Goal: Task Accomplishment & Management: Manage account settings

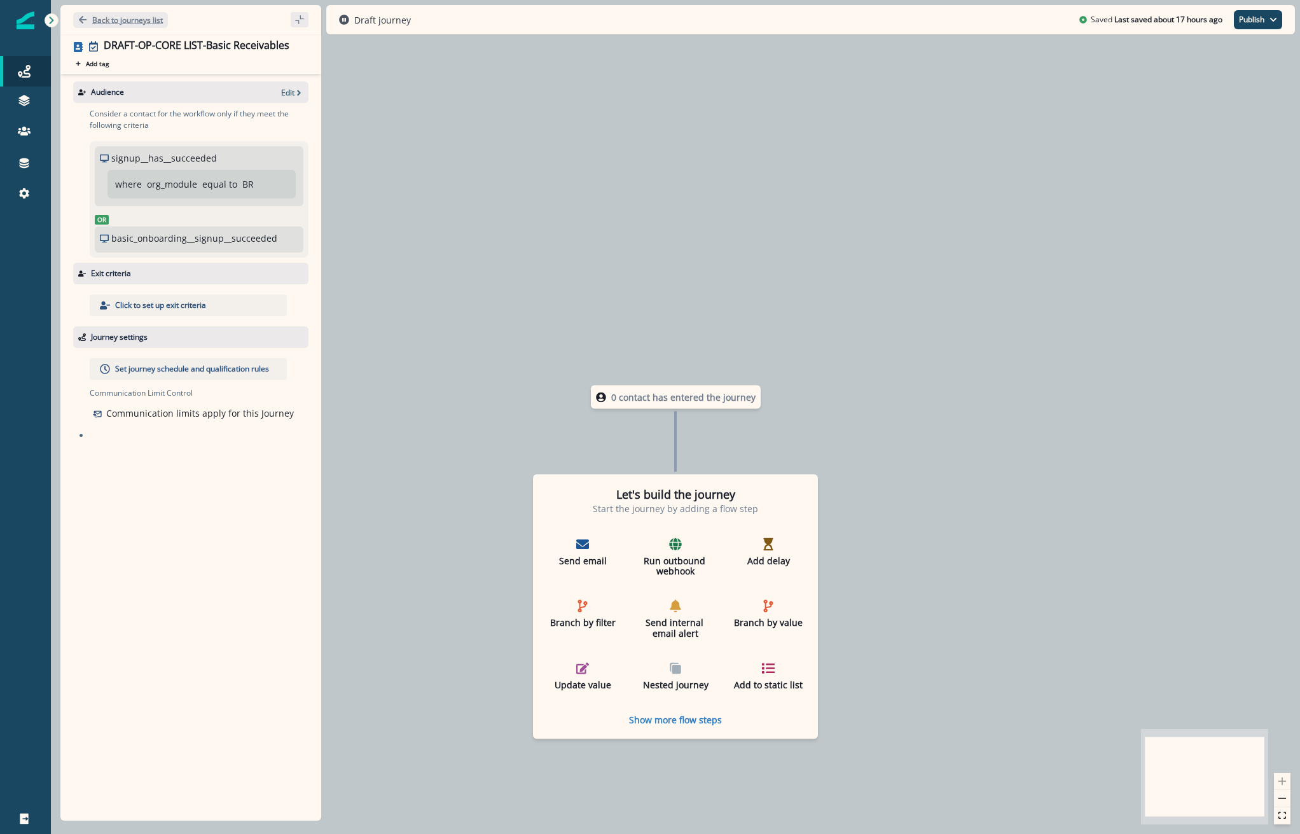
click at [128, 23] on p "Back to journeys list" at bounding box center [127, 20] width 71 height 11
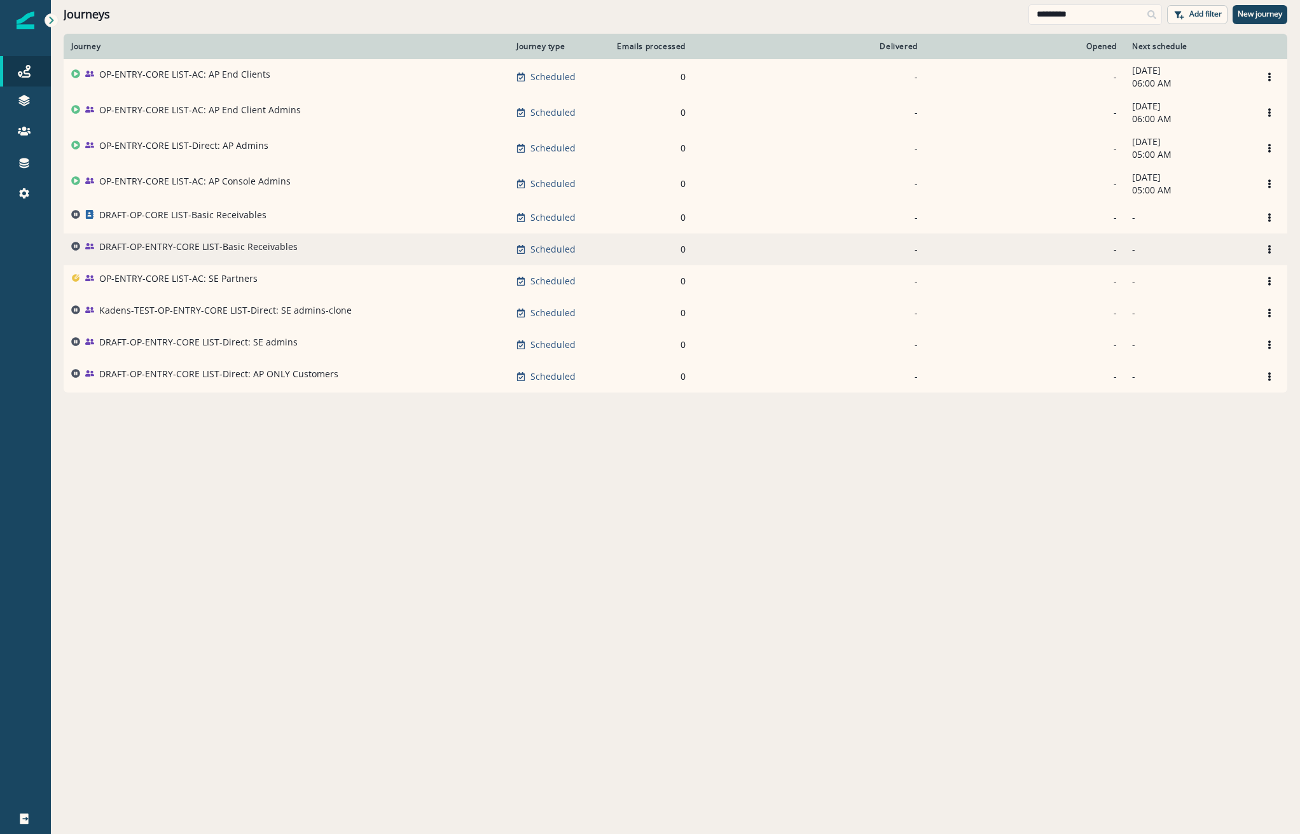
click at [167, 248] on p "DRAFT-OP-ENTRY-CORE LIST-Basic Receivables" at bounding box center [198, 246] width 198 height 13
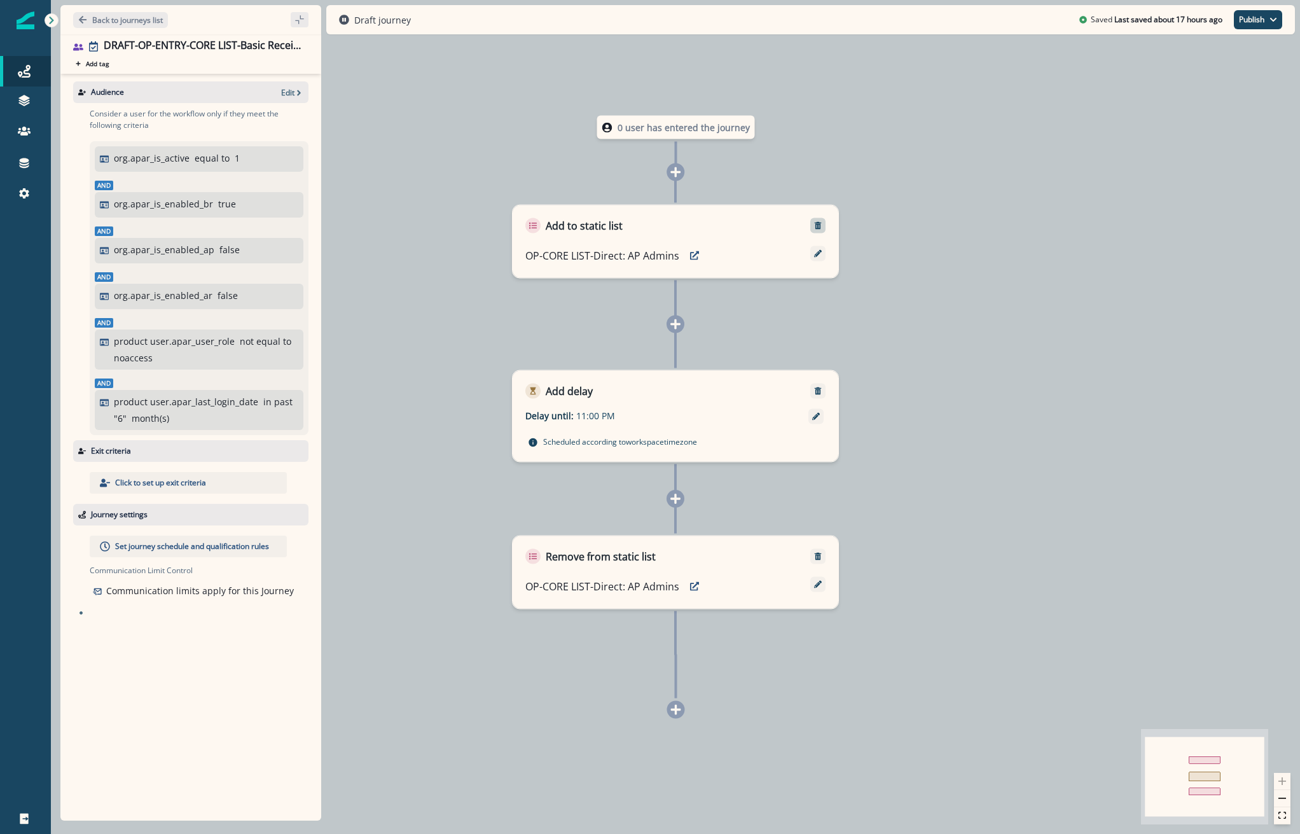
click at [824, 227] on button "Remove" at bounding box center [818, 225] width 20 height 9
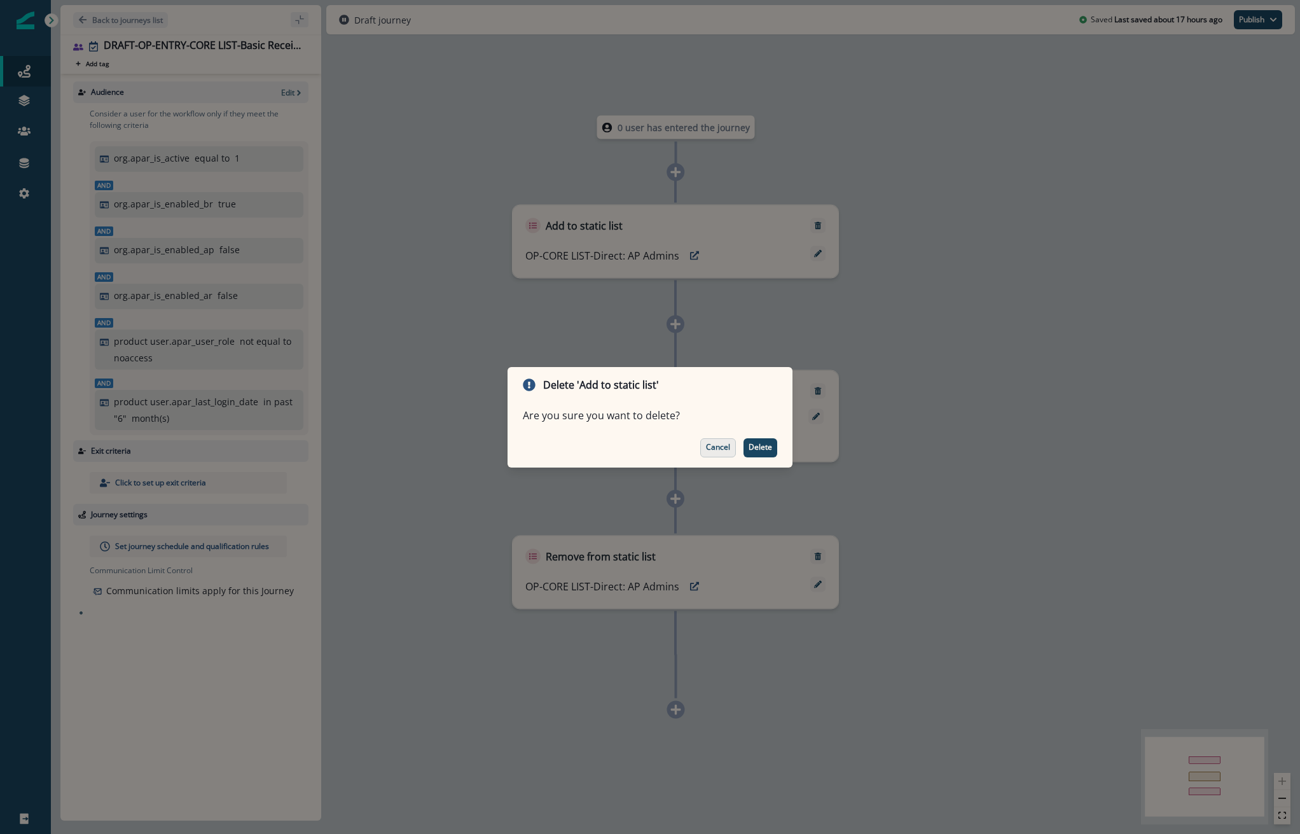
click at [715, 445] on p "Cancel" at bounding box center [718, 447] width 24 height 9
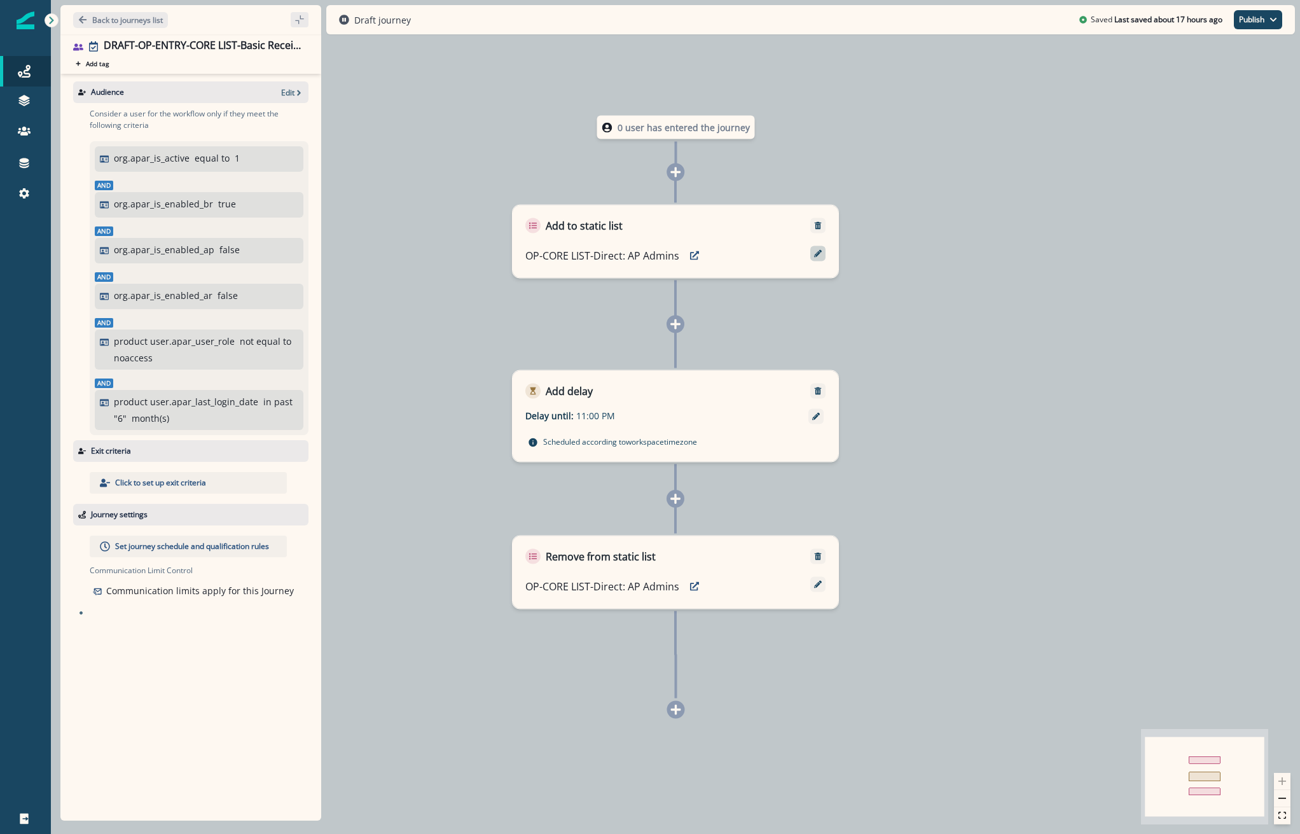
click at [817, 250] on icon at bounding box center [818, 254] width 8 height 8
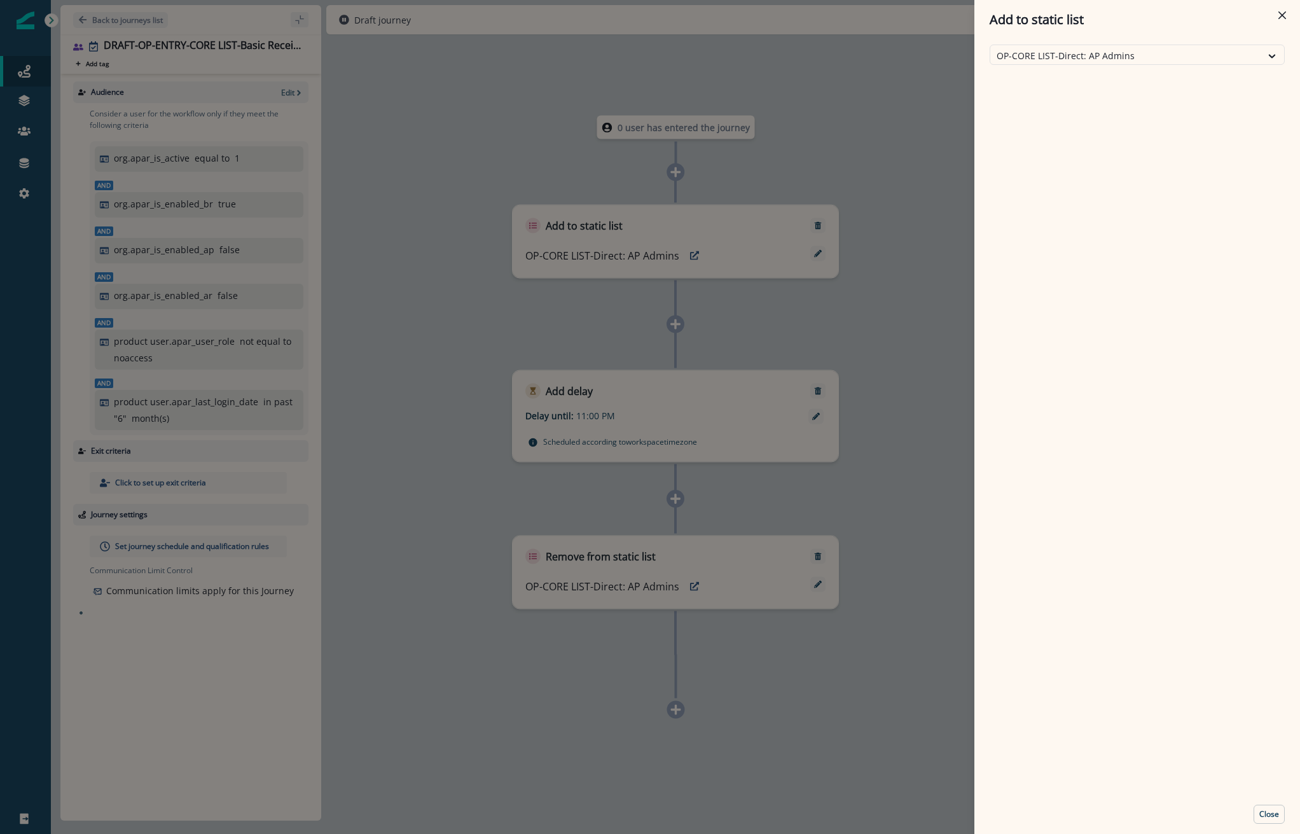
click at [1095, 41] on div "OP-CORE LIST-Direct: AP Admins" at bounding box center [1137, 416] width 326 height 755
click at [1090, 56] on div at bounding box center [1126, 56] width 258 height 16
click at [423, 466] on div "Add to static list OP-CORE LIST-Direct: AP Admins Close" at bounding box center [650, 417] width 1300 height 834
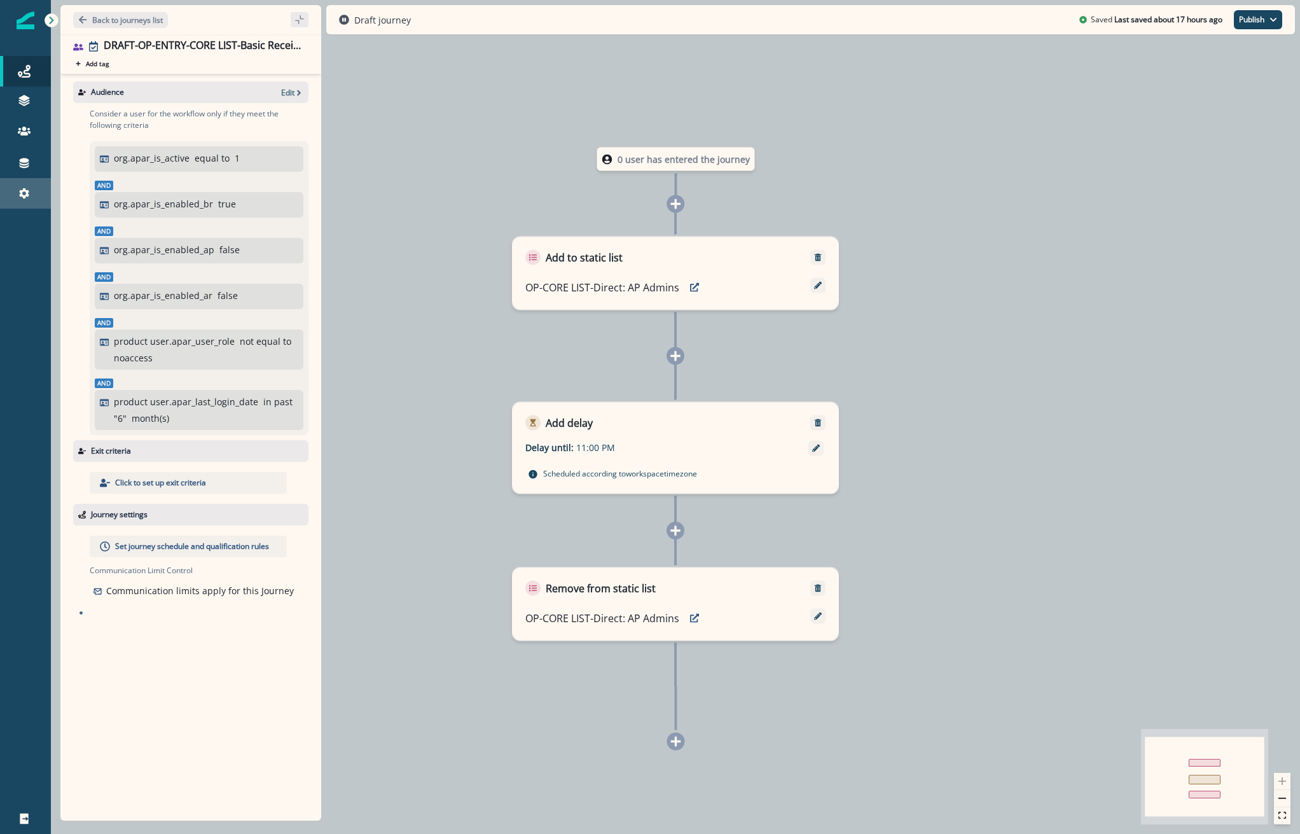
click at [31, 188] on div "Settings" at bounding box center [25, 193] width 41 height 15
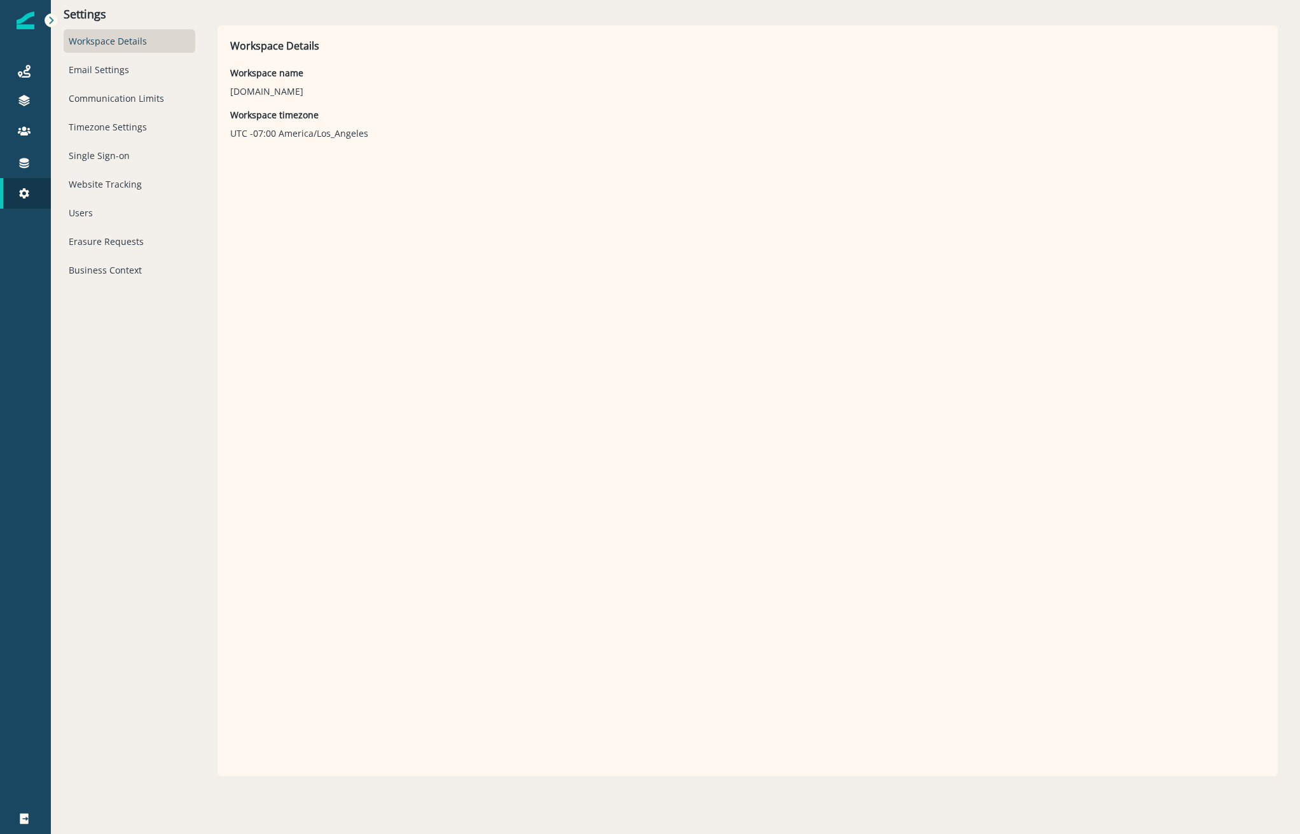
click at [80, 227] on div "Workspace Details Email Settings Communication Limits Timezone Settings Single …" at bounding box center [130, 155] width 132 height 253
click at [84, 218] on div "Users" at bounding box center [130, 213] width 132 height 24
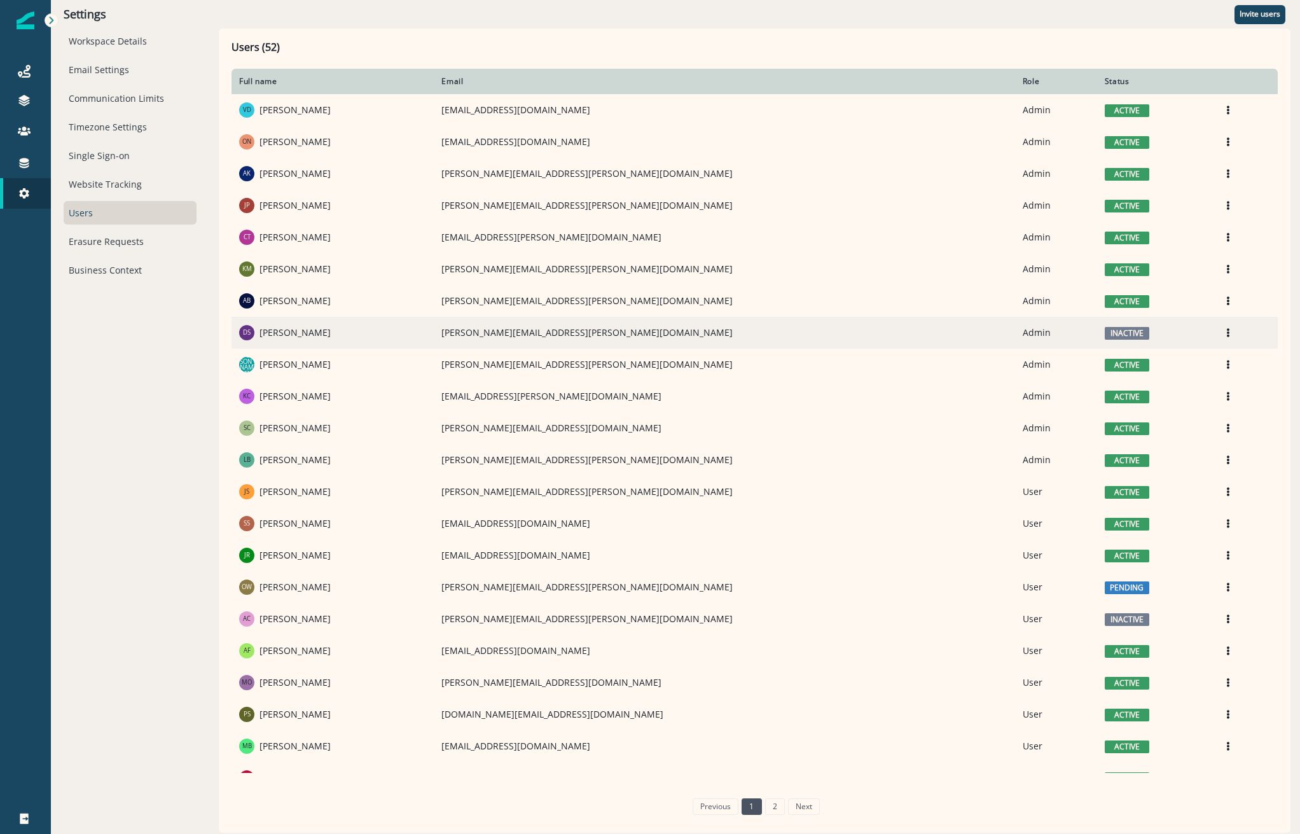
click at [1210, 322] on td "Edit Deactivate Resend invite [PERSON_NAME] invite" at bounding box center [1243, 333] width 67 height 32
click at [1224, 329] on icon "Options" at bounding box center [1228, 332] width 9 height 9
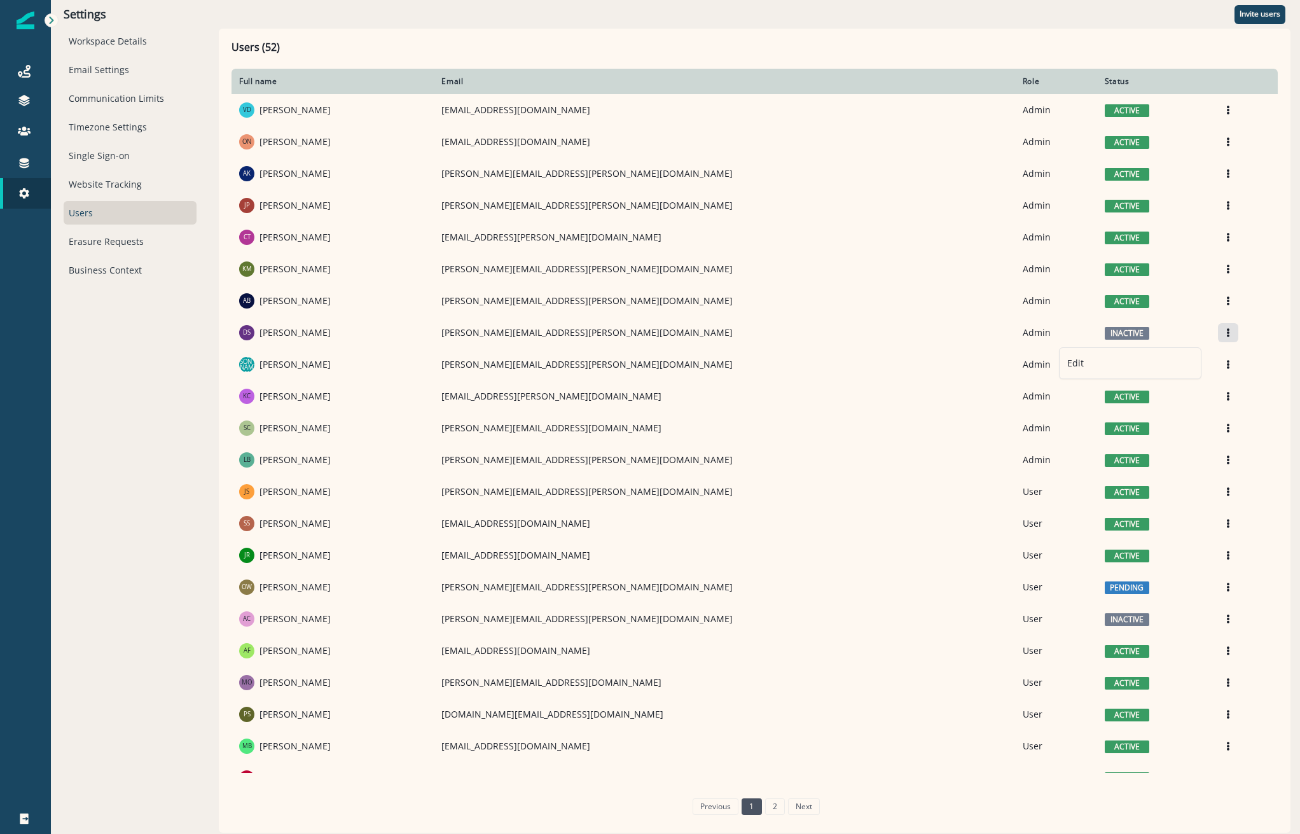
click at [503, 35] on div "Users (52) Full name Email Role Status VD [PERSON_NAME] [EMAIL_ADDRESS][DOMAIN_…" at bounding box center [755, 431] width 1072 height 804
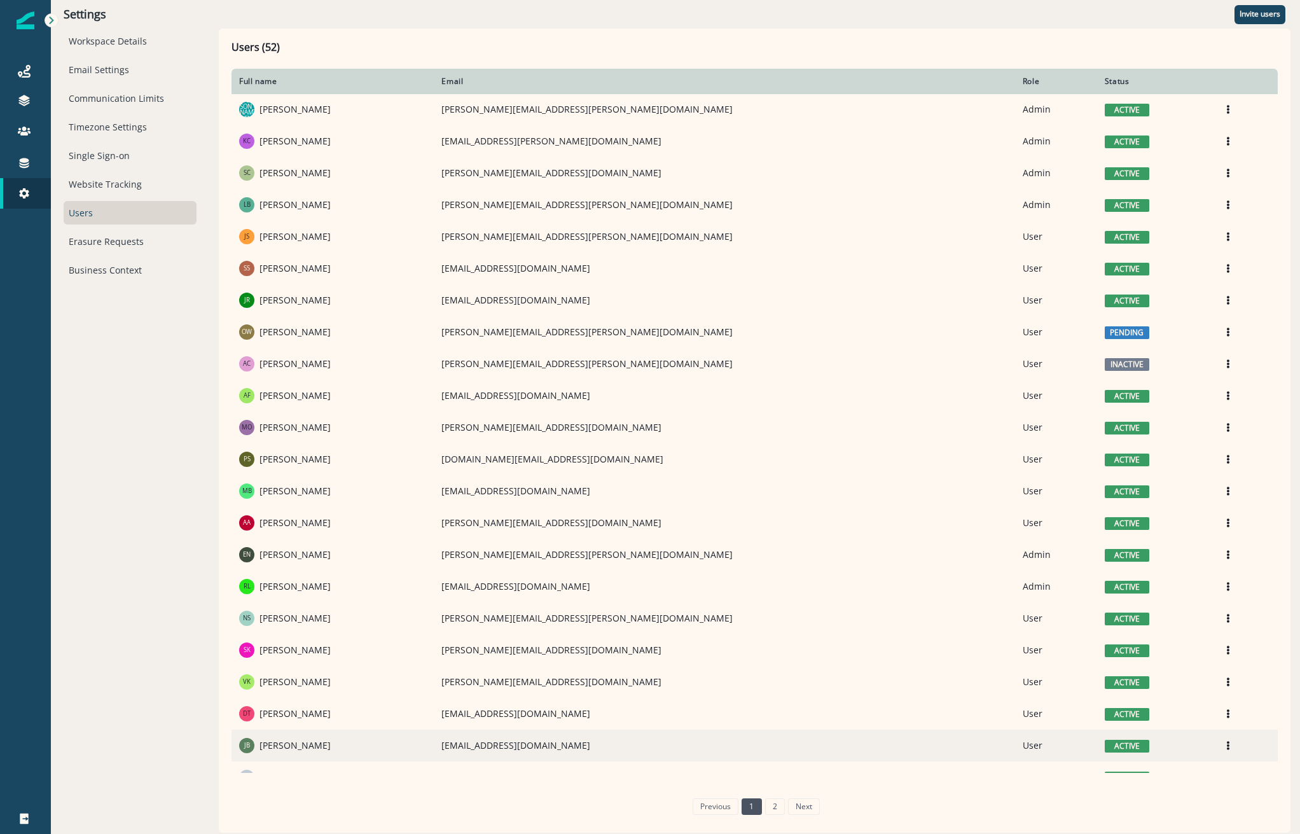
scroll to position [276, 0]
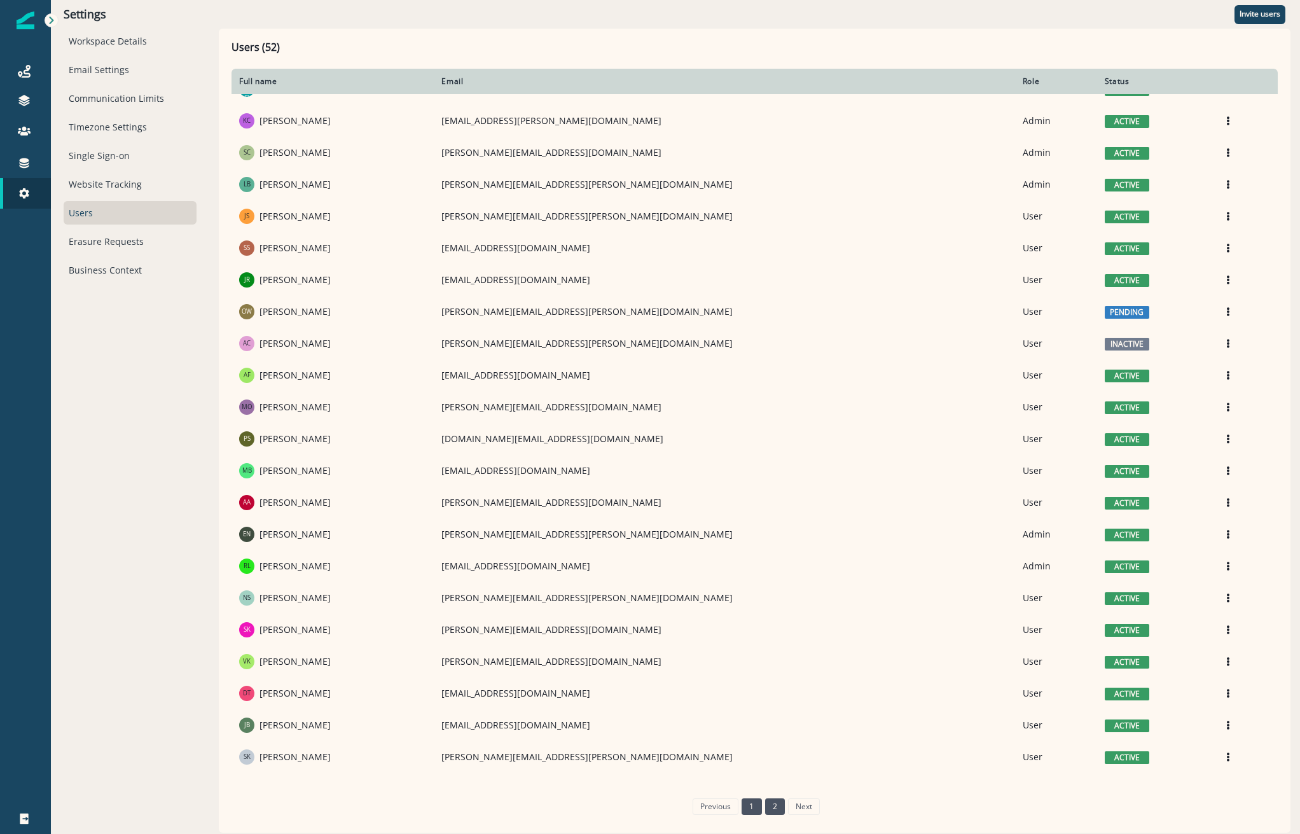
click at [769, 808] on link "2" at bounding box center [775, 806] width 20 height 17
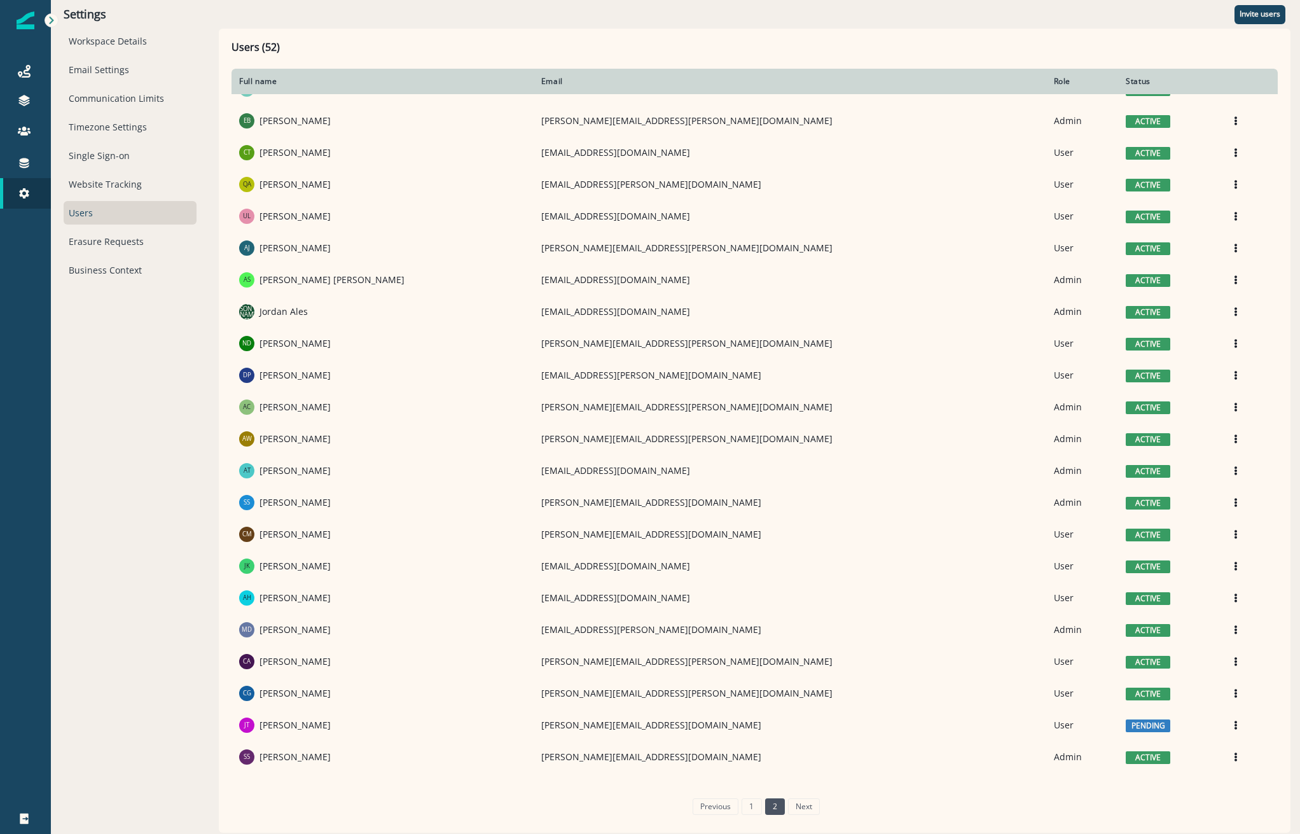
scroll to position [22, 0]
click at [1054, 76] on div "Role" at bounding box center [1082, 81] width 57 height 10
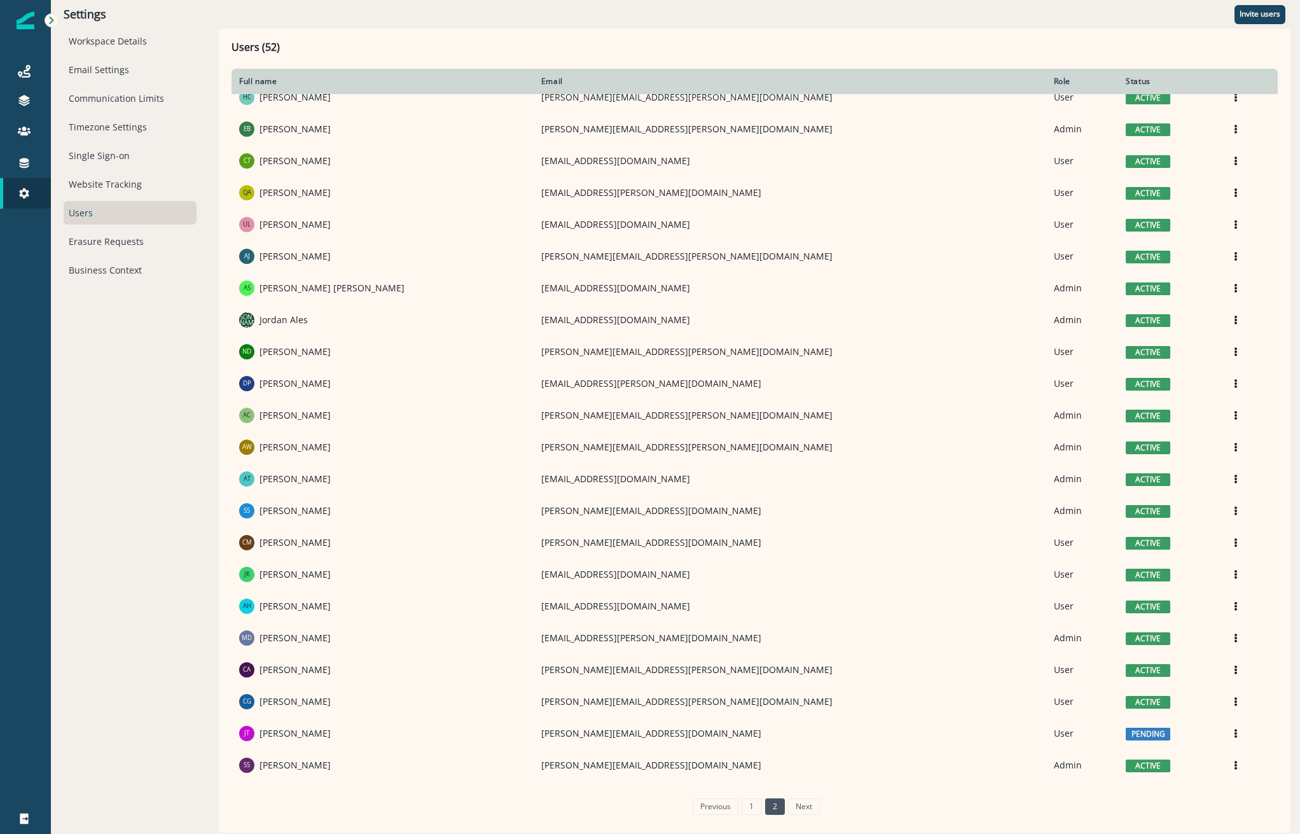
click at [1054, 80] on div "Role" at bounding box center [1082, 81] width 57 height 10
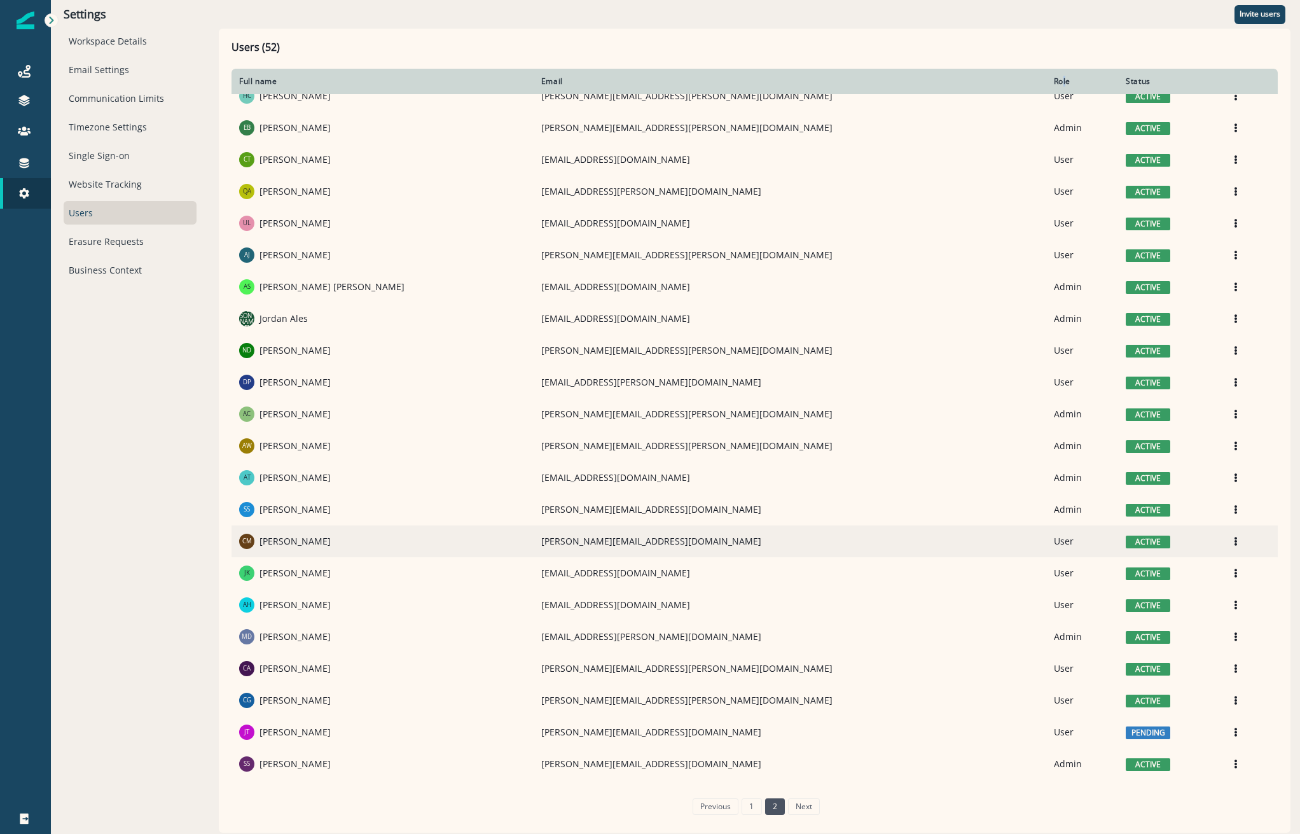
scroll to position [22, 0]
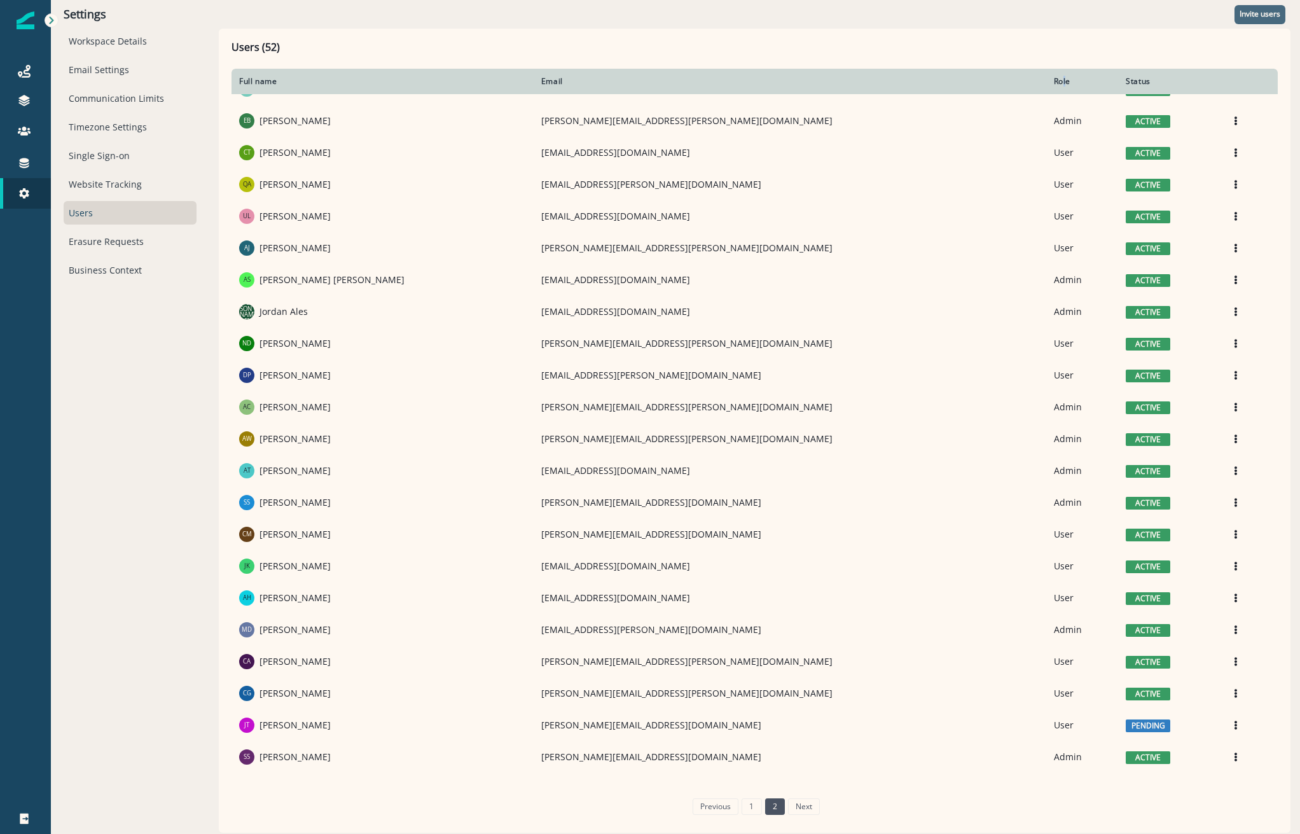
click at [1237, 9] on button "Invite users" at bounding box center [1260, 14] width 51 height 19
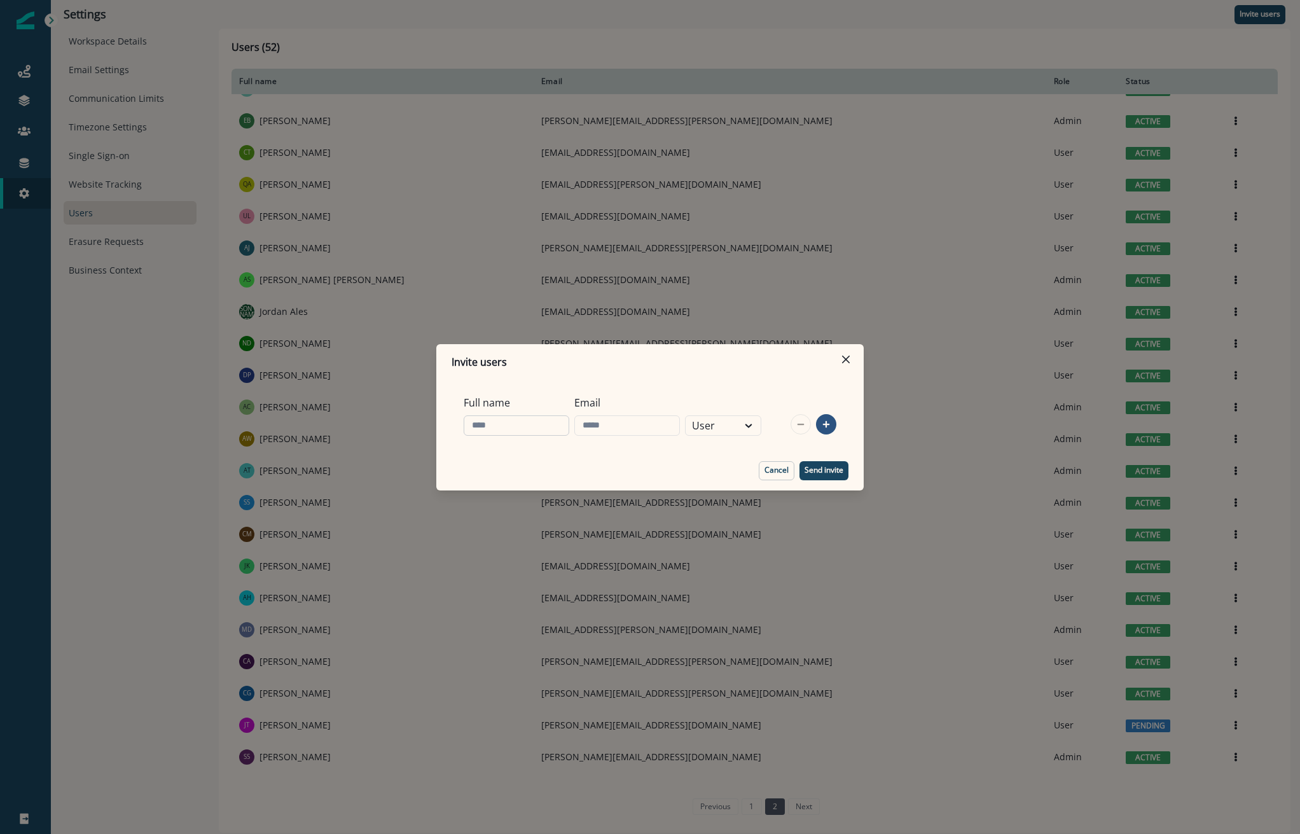
click at [537, 431] on input "Full name" at bounding box center [517, 425] width 106 height 20
type input "**********"
paste input "**********"
type input "**********"
click at [827, 469] on p "Send invite" at bounding box center [824, 470] width 39 height 9
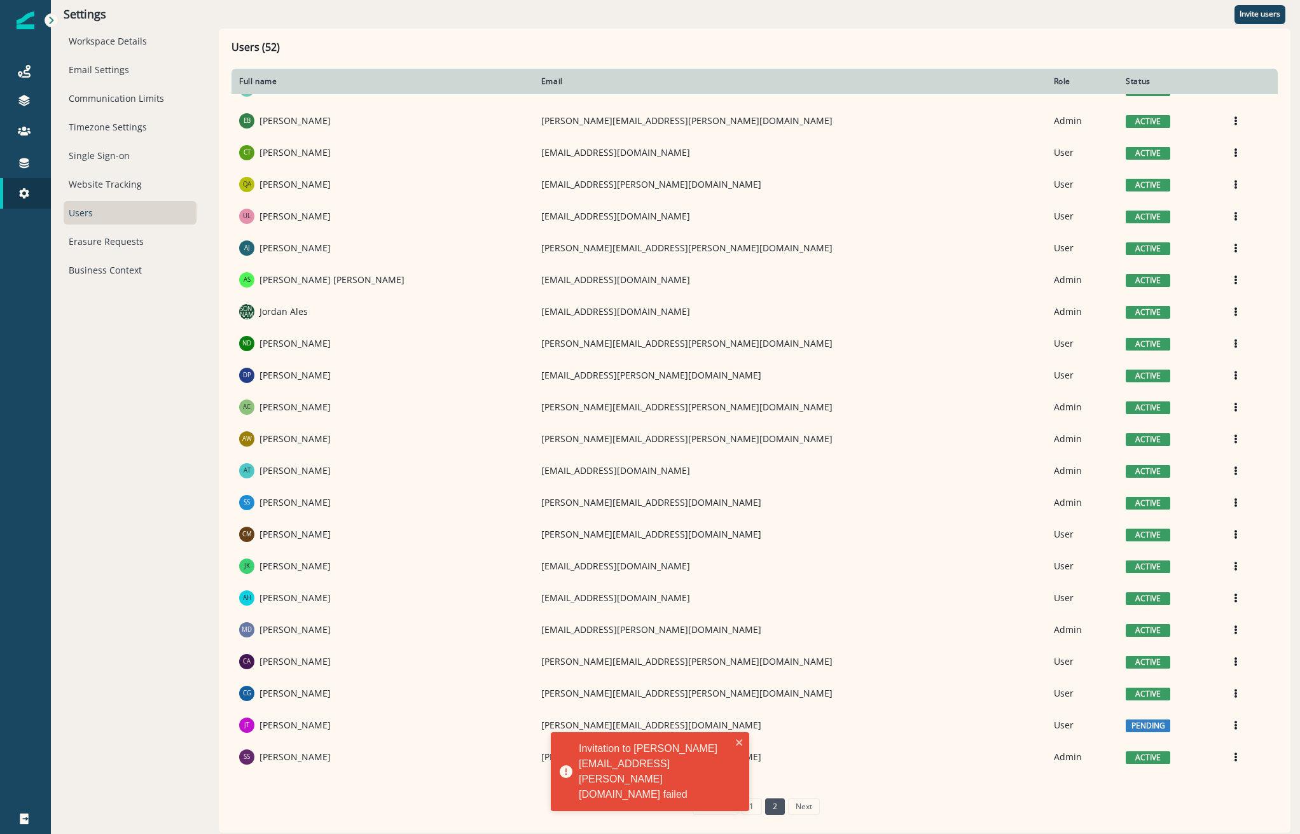
drag, startPoint x: 191, startPoint y: 802, endPoint x: 204, endPoint y: 794, distance: 14.8
click at [191, 802] on div "Settings Workspace Details Email Settings Communication Limits Timezone Setting…" at bounding box center [130, 416] width 158 height 833
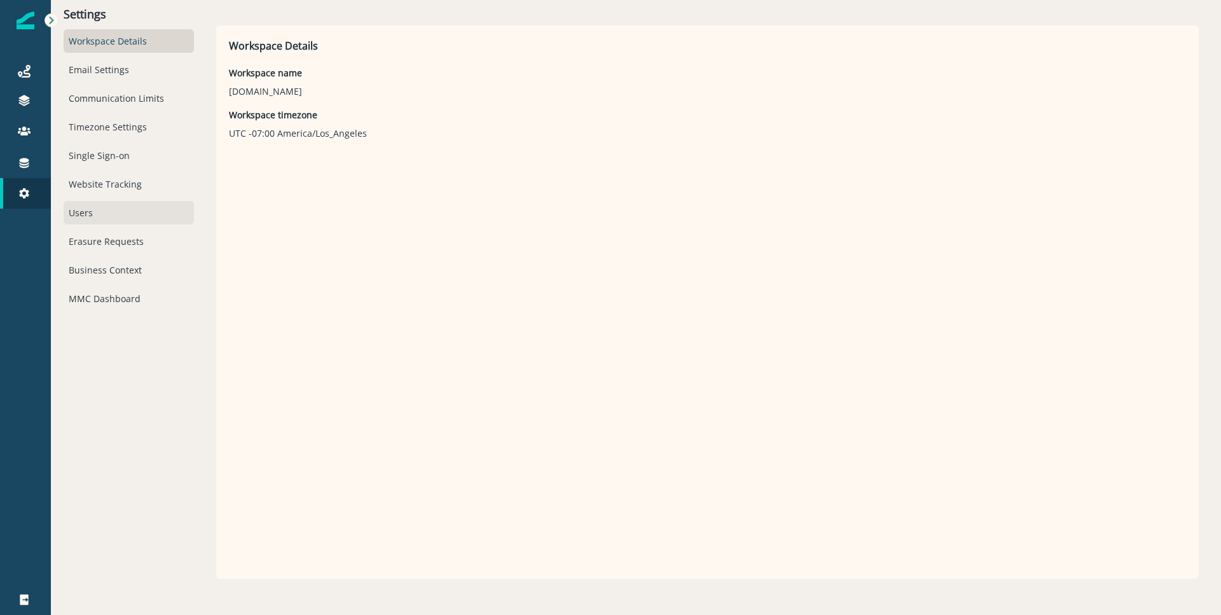
click at [93, 212] on div "Users" at bounding box center [129, 213] width 130 height 24
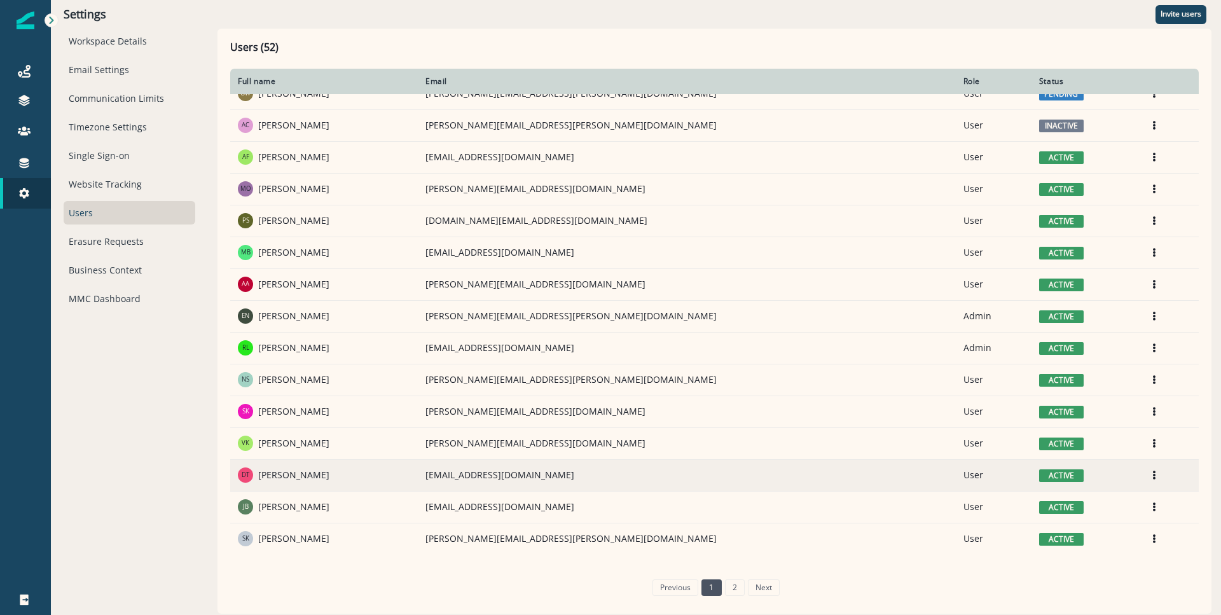
scroll to position [495, 0]
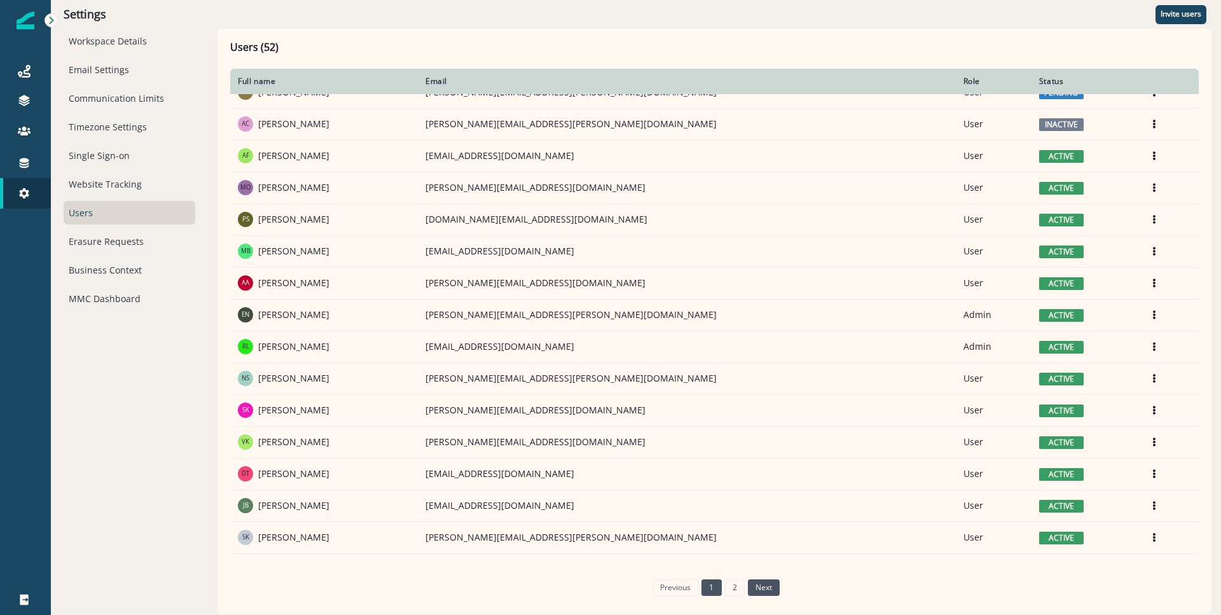
click at [747, 594] on li "next" at bounding box center [762, 587] width 35 height 17
click at [758, 586] on link "next" at bounding box center [764, 587] width 32 height 17
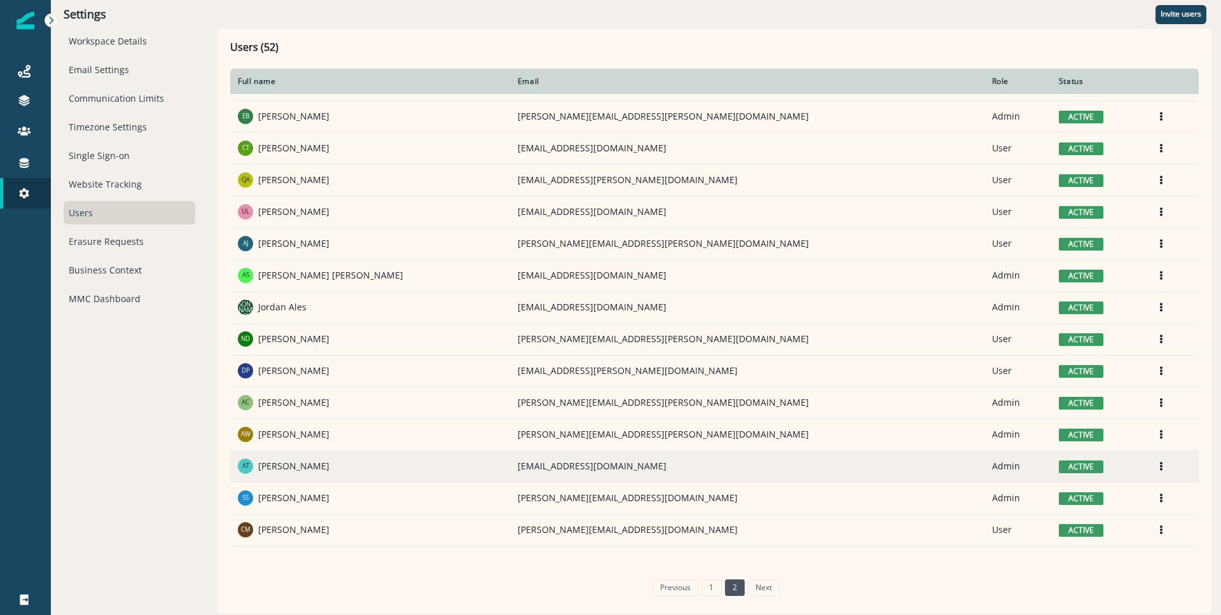
scroll to position [0, 0]
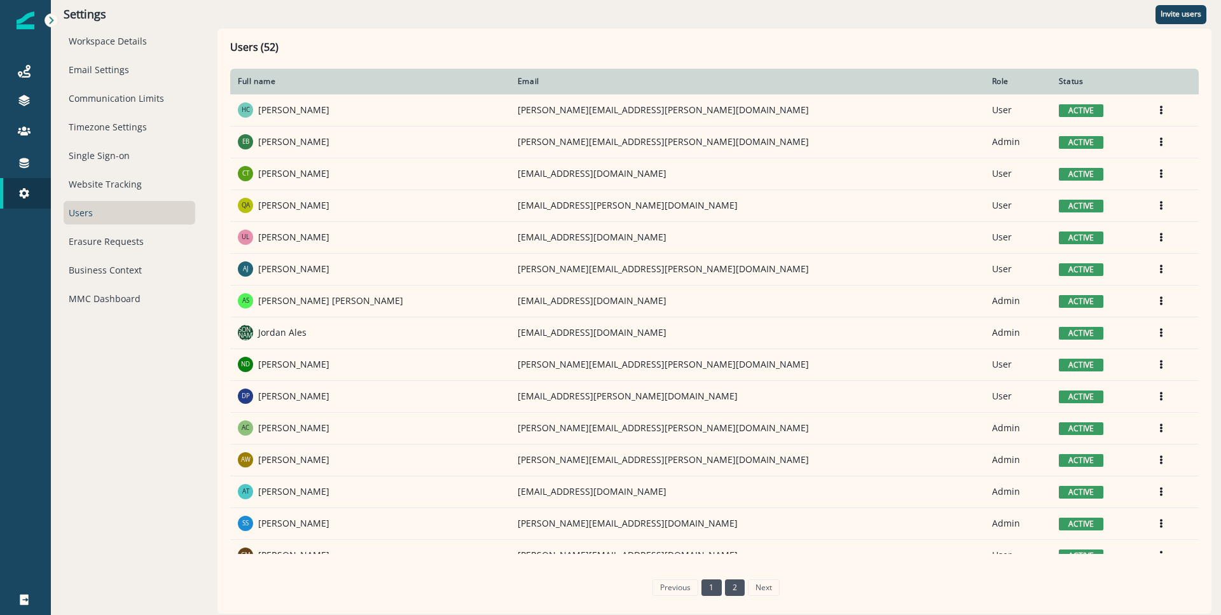
click at [712, 588] on link "1" at bounding box center [712, 587] width 20 height 17
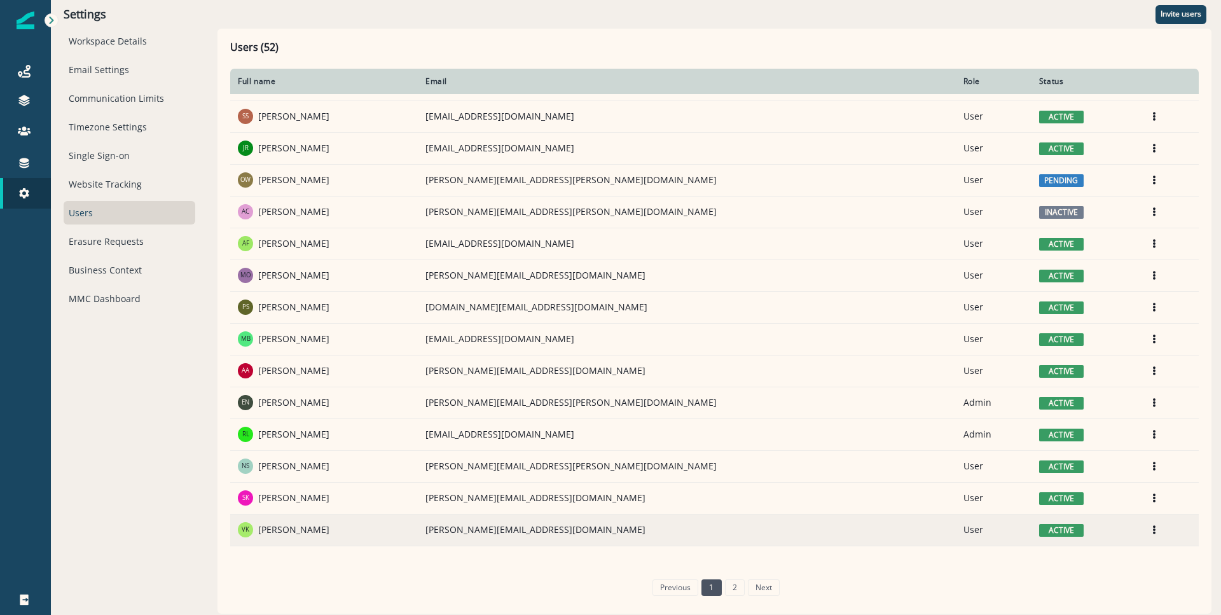
scroll to position [495, 0]
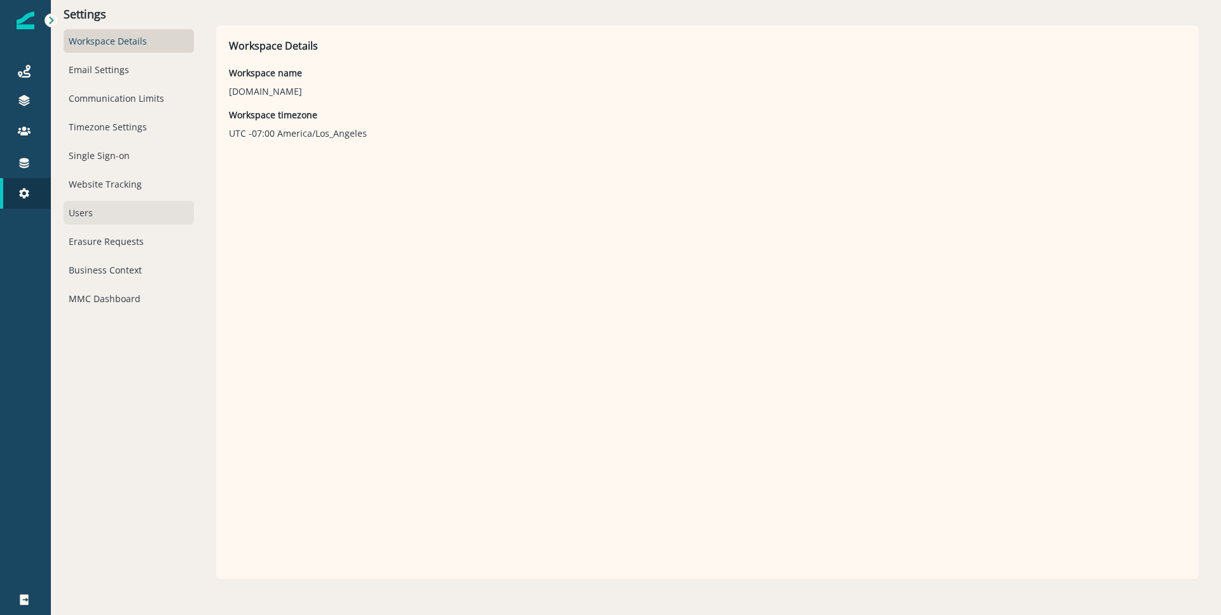
click at [111, 205] on div "Users" at bounding box center [129, 213] width 130 height 24
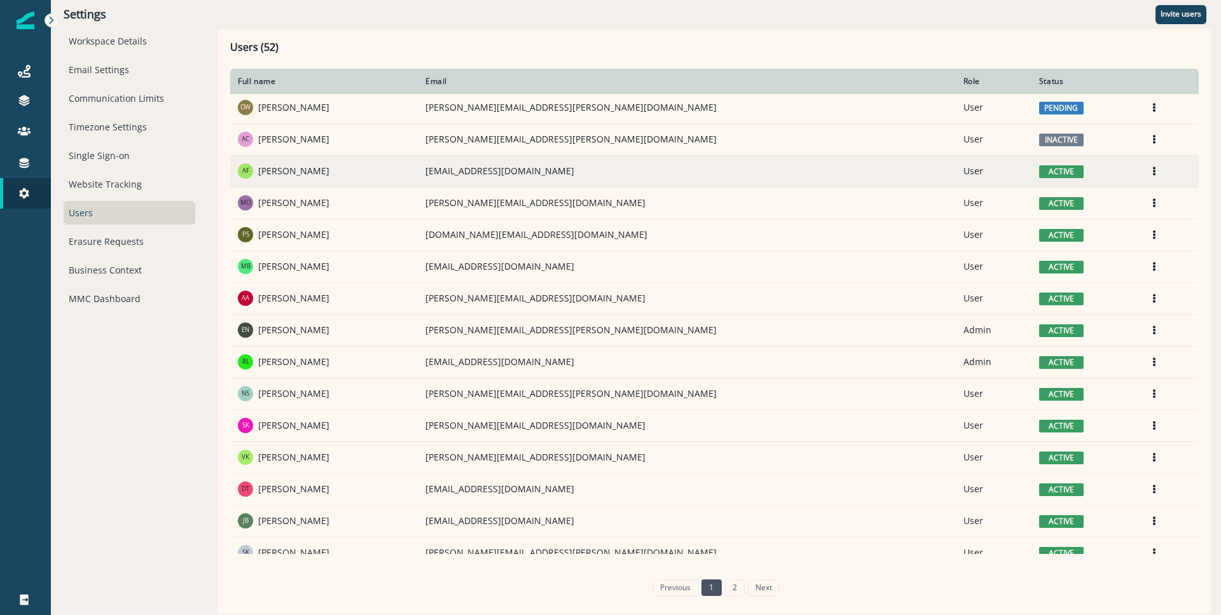
scroll to position [495, 0]
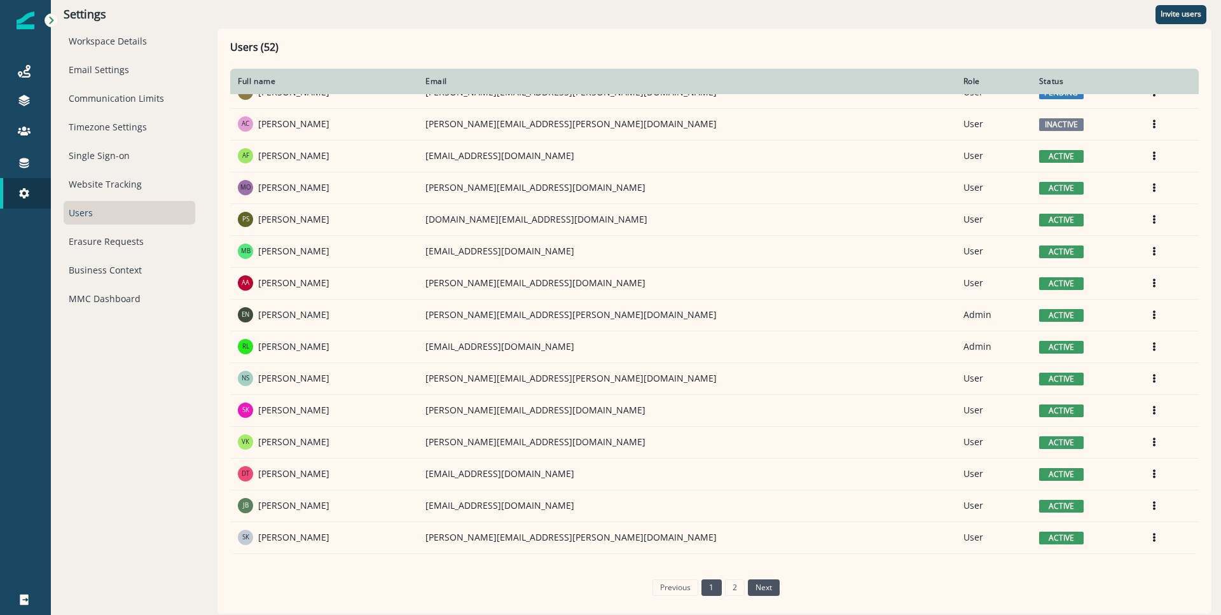
click at [757, 591] on link "next" at bounding box center [764, 587] width 32 height 17
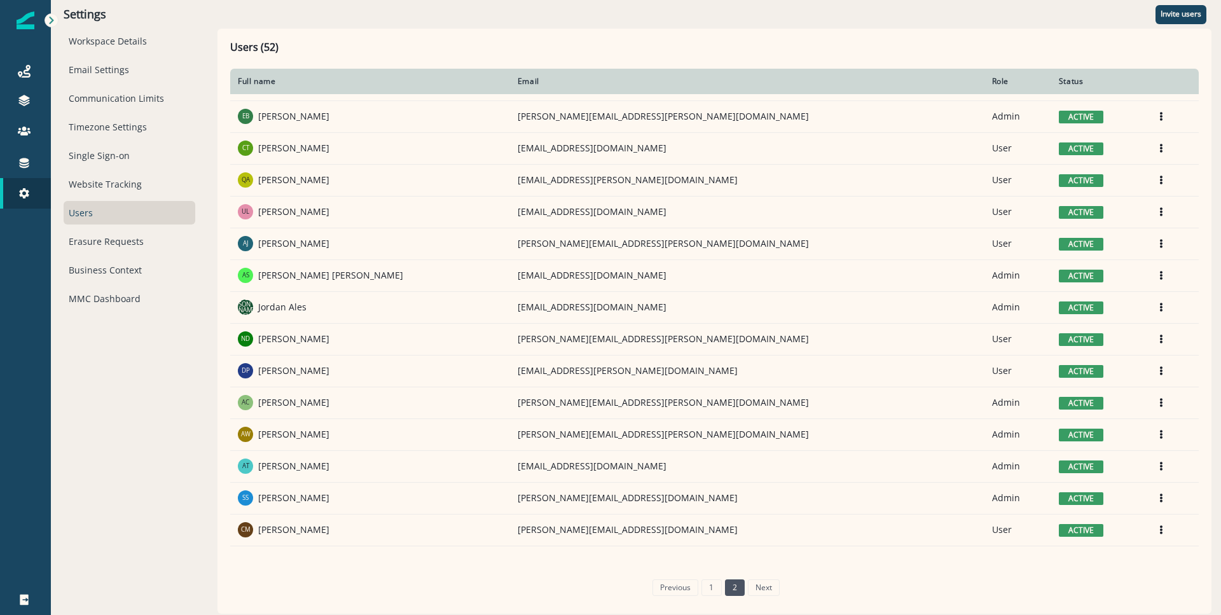
scroll to position [0, 0]
